Goal: Check status: Check status

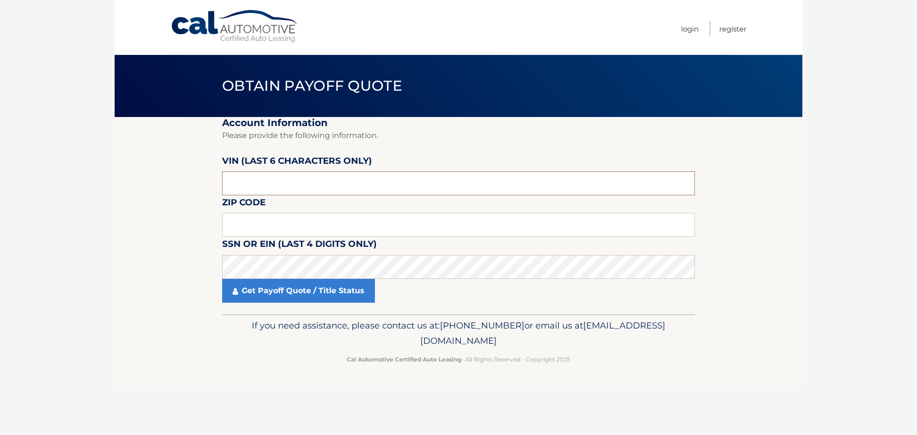
click at [308, 181] on input "text" at bounding box center [458, 184] width 473 height 24
type input "362220"
click at [285, 218] on input "text" at bounding box center [458, 225] width 473 height 24
type input "11223"
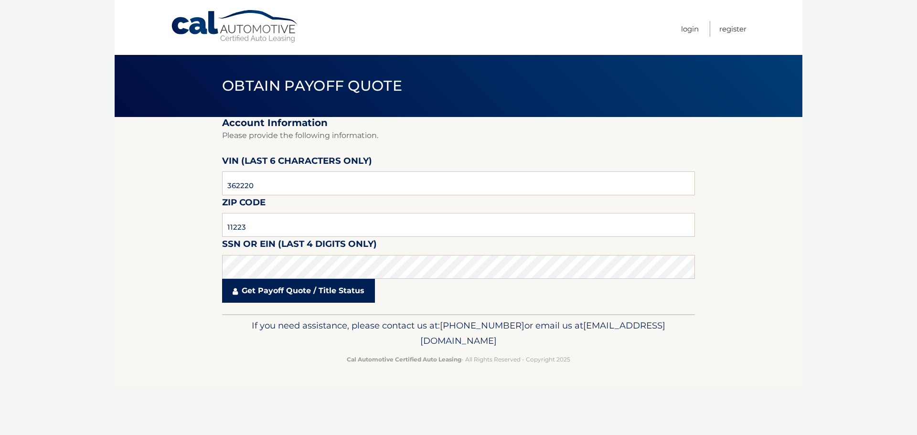
click at [283, 287] on link "Get Payoff Quote / Title Status" at bounding box center [298, 291] width 153 height 24
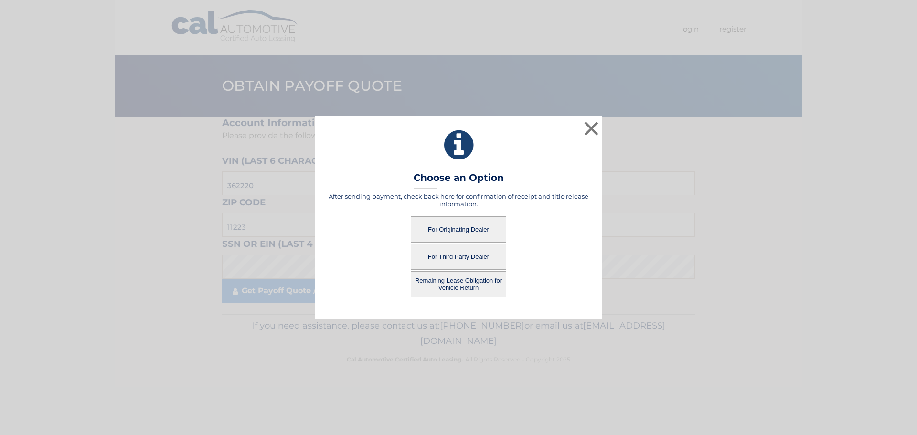
click at [475, 226] on button "For Originating Dealer" at bounding box center [459, 229] width 96 height 26
click at [458, 231] on button "For Originating Dealer" at bounding box center [459, 229] width 96 height 26
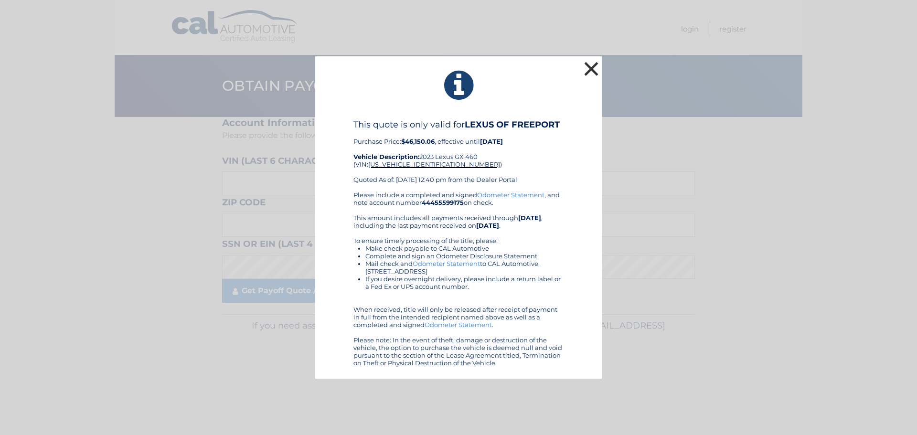
click at [590, 70] on button "×" at bounding box center [591, 68] width 19 height 19
